Goal: Transaction & Acquisition: Purchase product/service

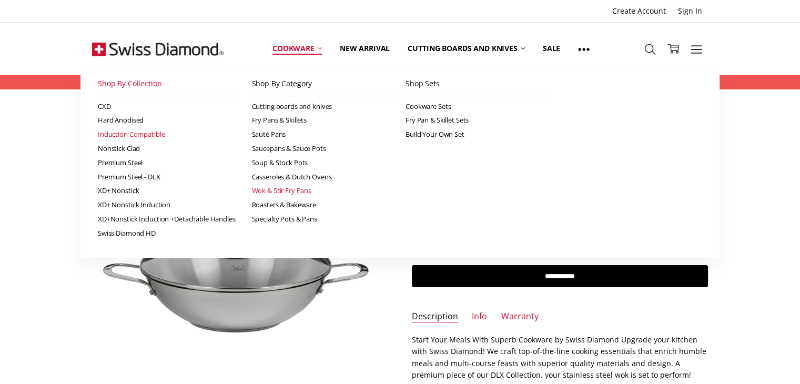
click at [307, 193] on link "Wok & Stir Fry Pans" at bounding box center [323, 191] width 143 height 14
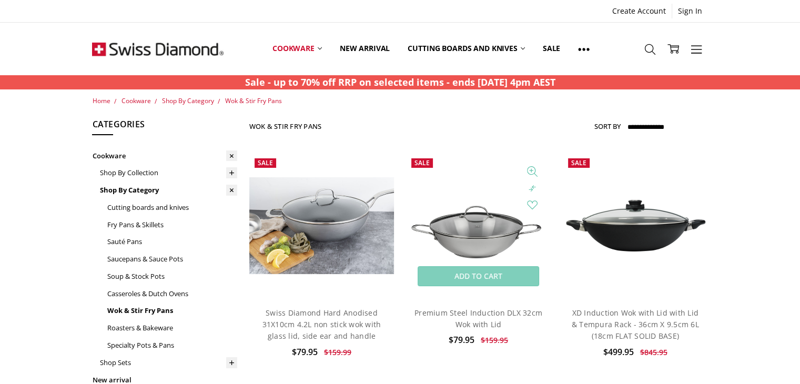
click at [449, 236] on img at bounding box center [478, 225] width 145 height 97
